Goal: Transaction & Acquisition: Purchase product/service

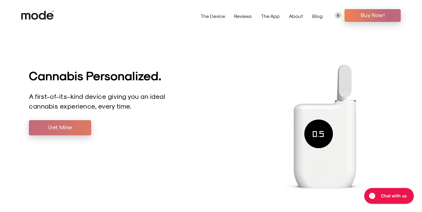
click at [72, 126] on span "Get Mine" at bounding box center [59, 127] width 53 height 9
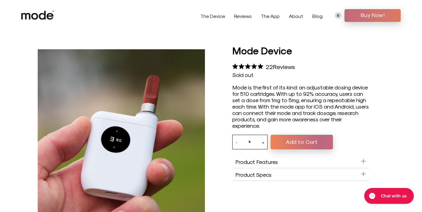
click at [375, 15] on span "Buy Now!" at bounding box center [372, 14] width 47 height 9
